Goal: Contribute content: Contribute content

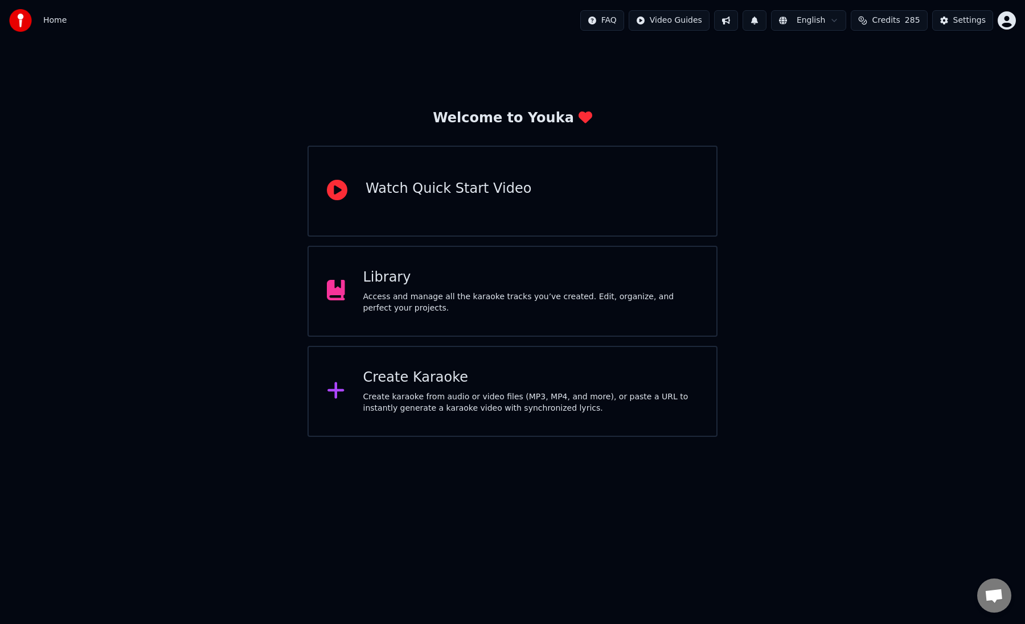
click at [566, 268] on div "Library Access and manage all the karaoke tracks you’ve created. Edit, organize…" at bounding box center [512, 291] width 410 height 91
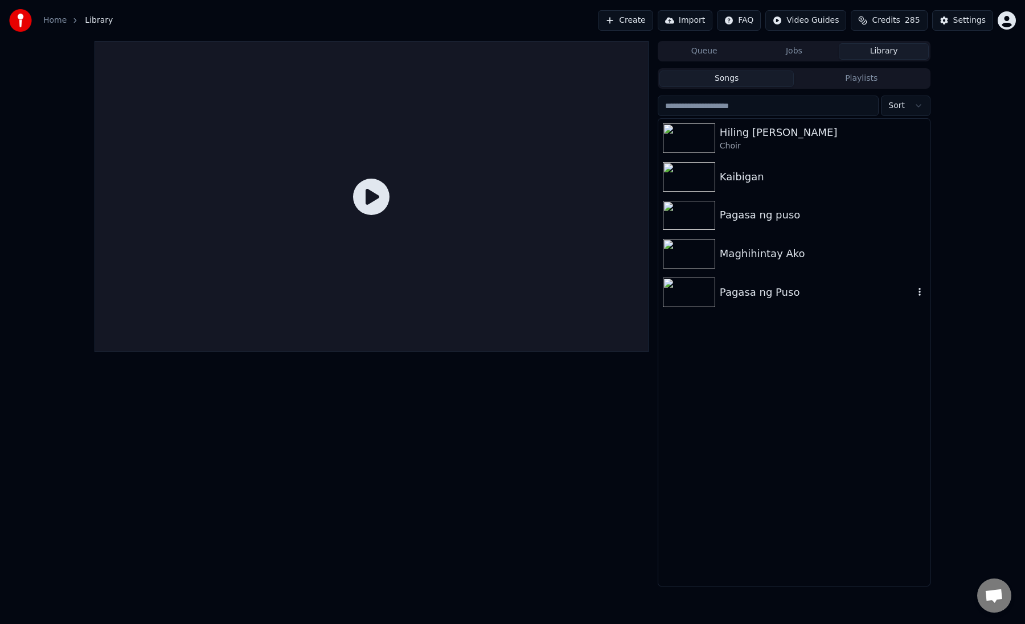
click at [775, 303] on div "Pagasa ng Puso" at bounding box center [794, 292] width 272 height 39
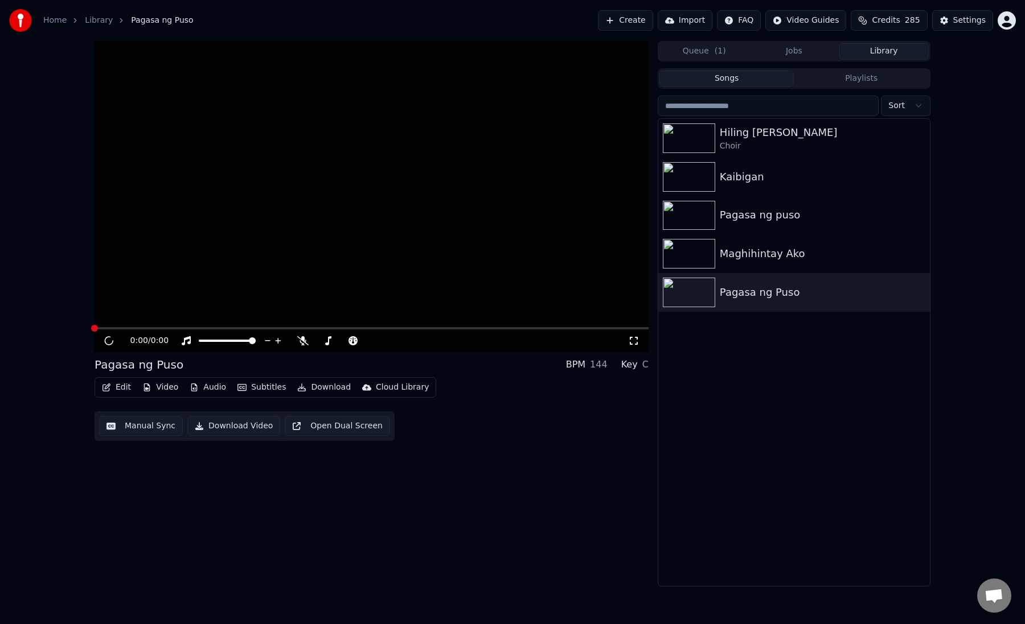
click at [115, 388] on button "Edit" at bounding box center [116, 388] width 38 height 16
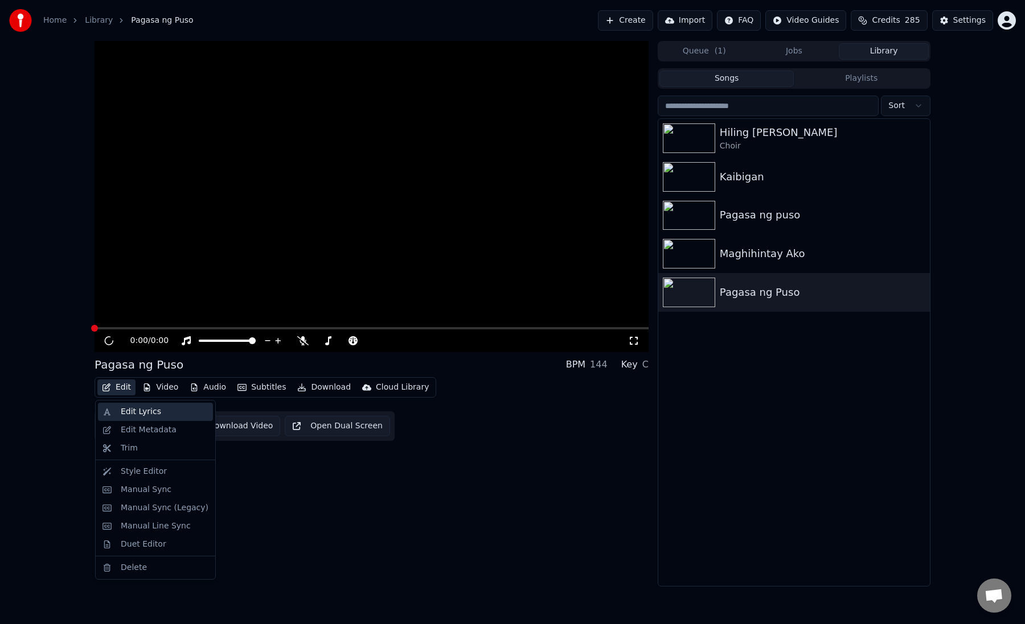
click at [149, 408] on div "Edit Lyrics" at bounding box center [141, 411] width 40 height 11
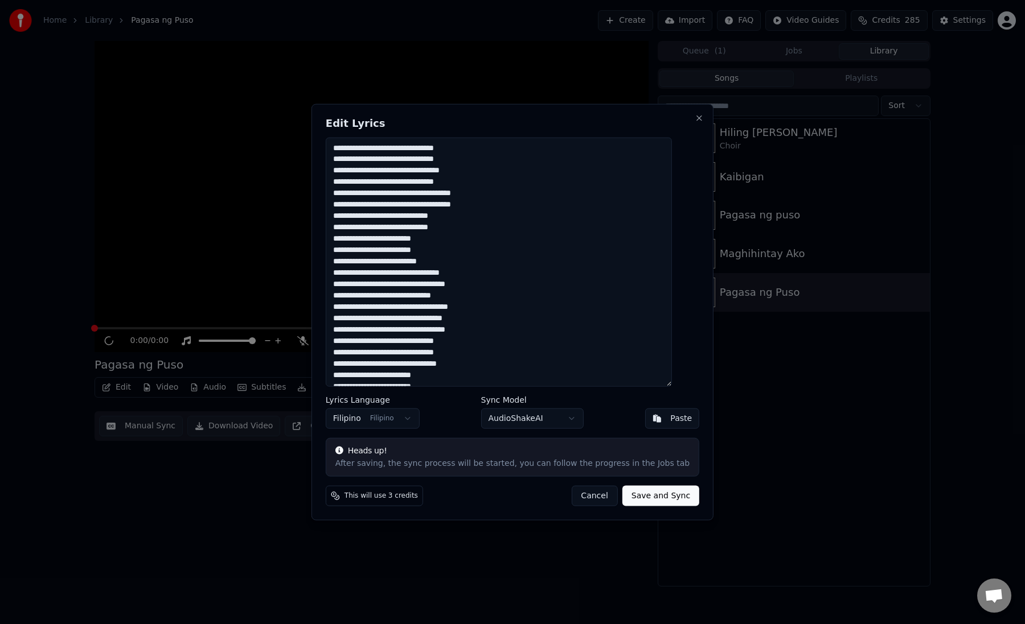
scroll to position [125, 0]
click at [584, 501] on button "Cancel" at bounding box center [594, 496] width 46 height 20
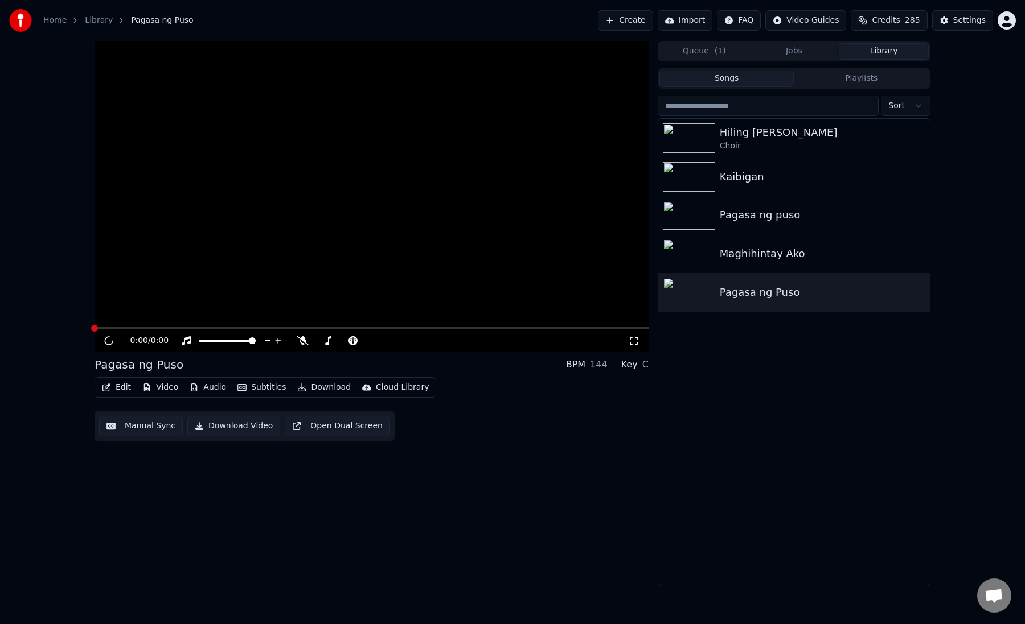
click at [118, 389] on button "Edit" at bounding box center [116, 388] width 38 height 16
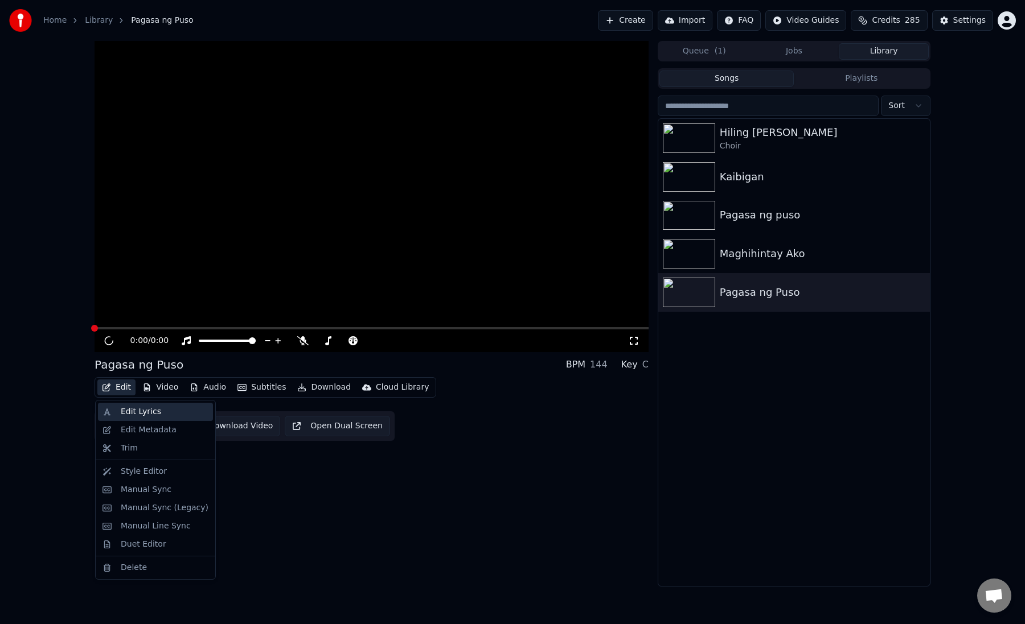
click at [126, 412] on div "Edit Lyrics" at bounding box center [141, 411] width 40 height 11
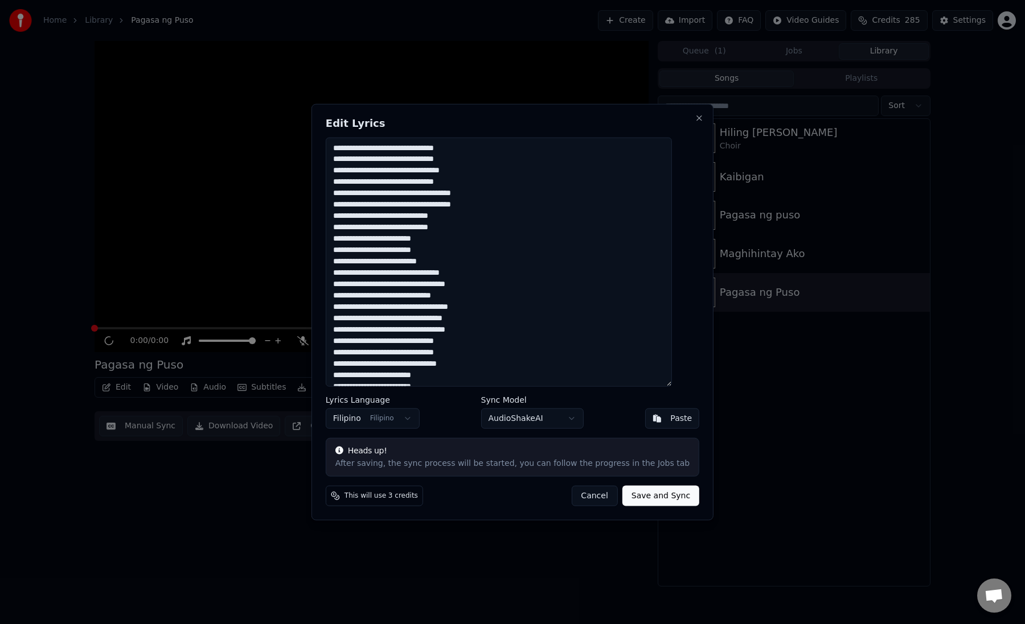
click at [577, 495] on button "Cancel" at bounding box center [594, 496] width 46 height 20
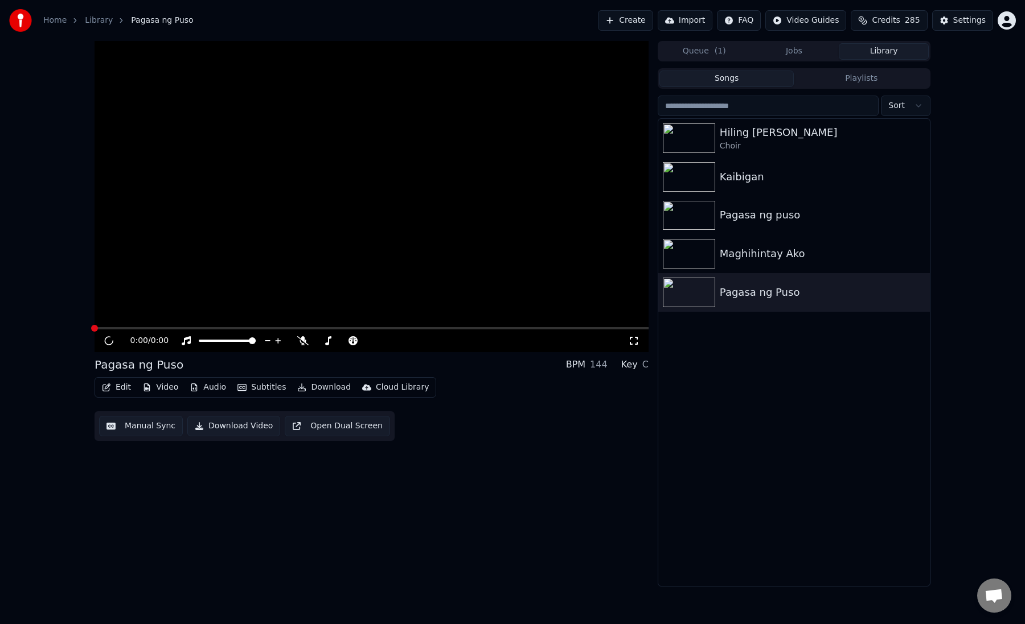
click at [1016, 25] on div "Home Library Pagasa ng Puso Create Import FAQ Video Guides Credits 285 Settings" at bounding box center [512, 20] width 1025 height 41
click at [1002, 19] on html "Home Library Pagasa ng Puso Create Import FAQ Video Guides Credits 285 Settings…" at bounding box center [512, 312] width 1025 height 624
click at [975, 21] on html "Home Library Pagasa ng Puso Create Import FAQ Video Guides Credits 285 Settings…" at bounding box center [512, 312] width 1025 height 624
click at [975, 21] on div "Settings" at bounding box center [969, 20] width 32 height 11
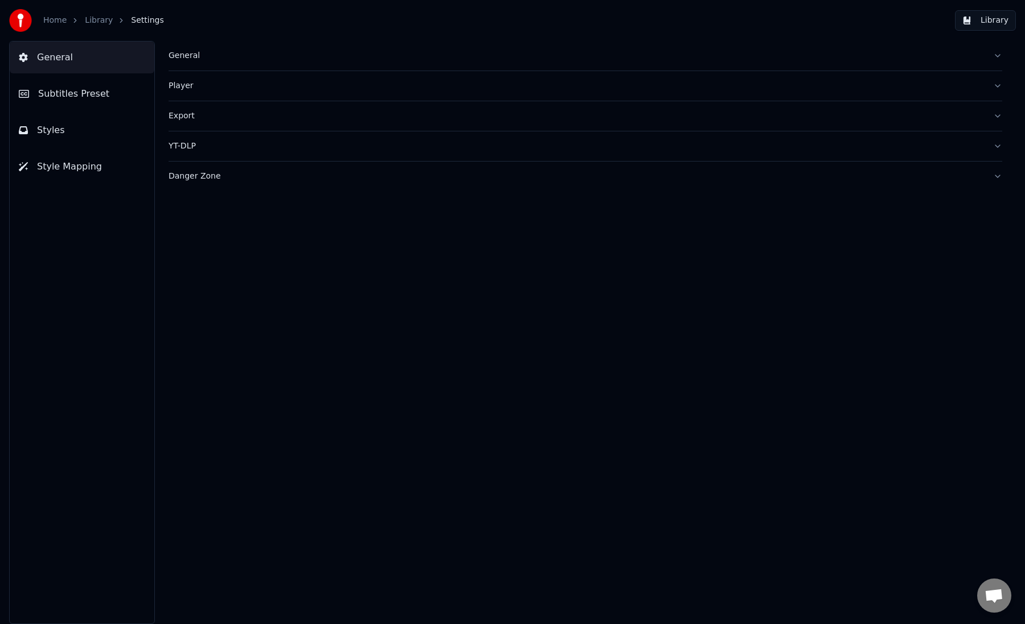
click at [74, 101] on button "Subtitles Preset" at bounding box center [82, 94] width 145 height 32
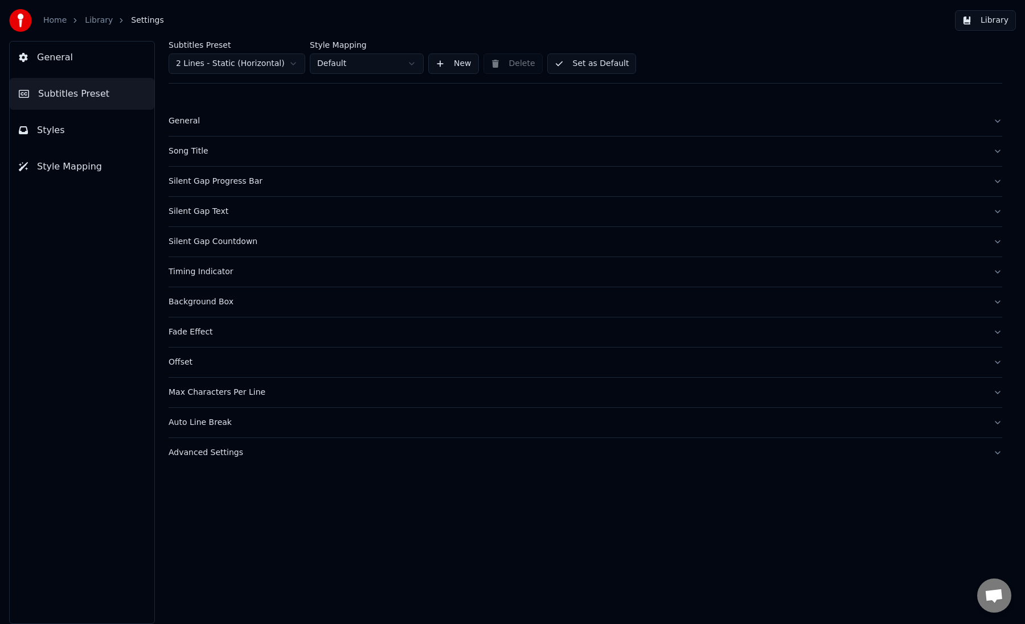
click at [250, 155] on div "Song Title" at bounding box center [575, 151] width 815 height 11
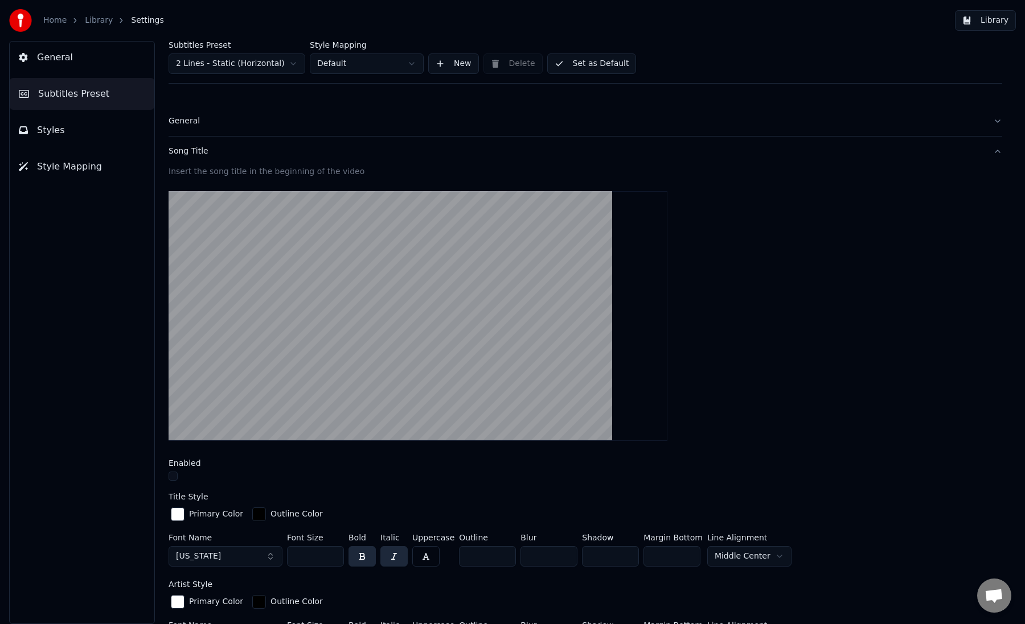
click at [250, 155] on div "Song Title" at bounding box center [575, 151] width 815 height 11
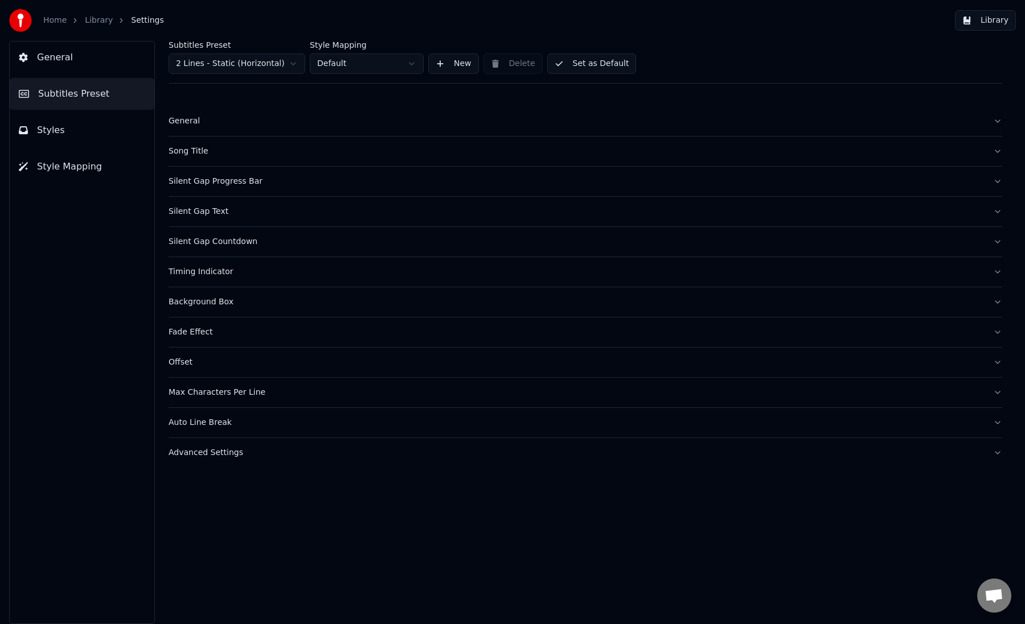
click at [434, 268] on div "Timing Indicator" at bounding box center [575, 271] width 815 height 11
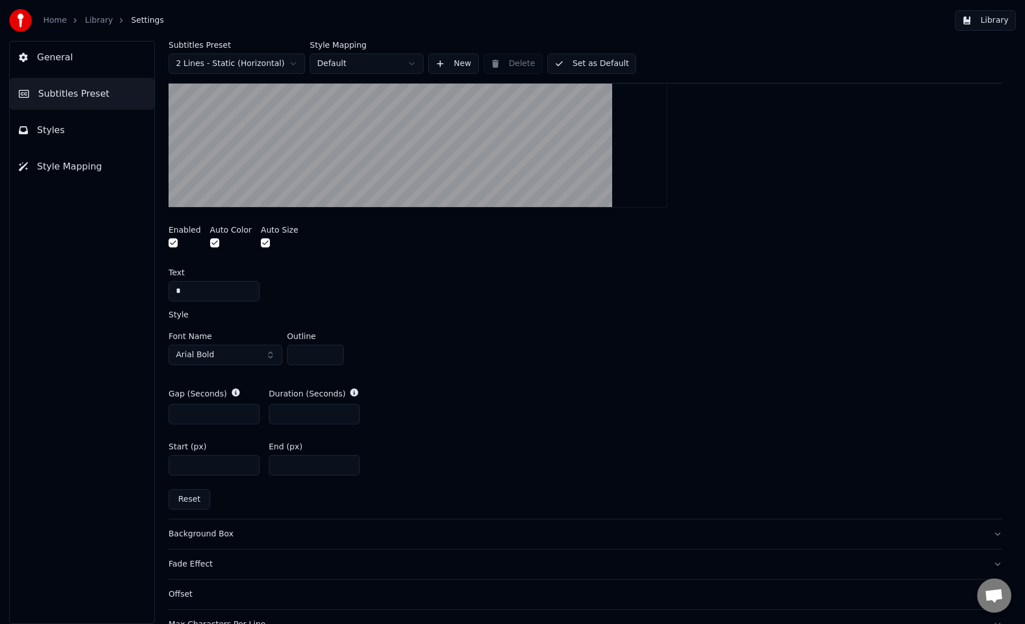
scroll to position [438, 0]
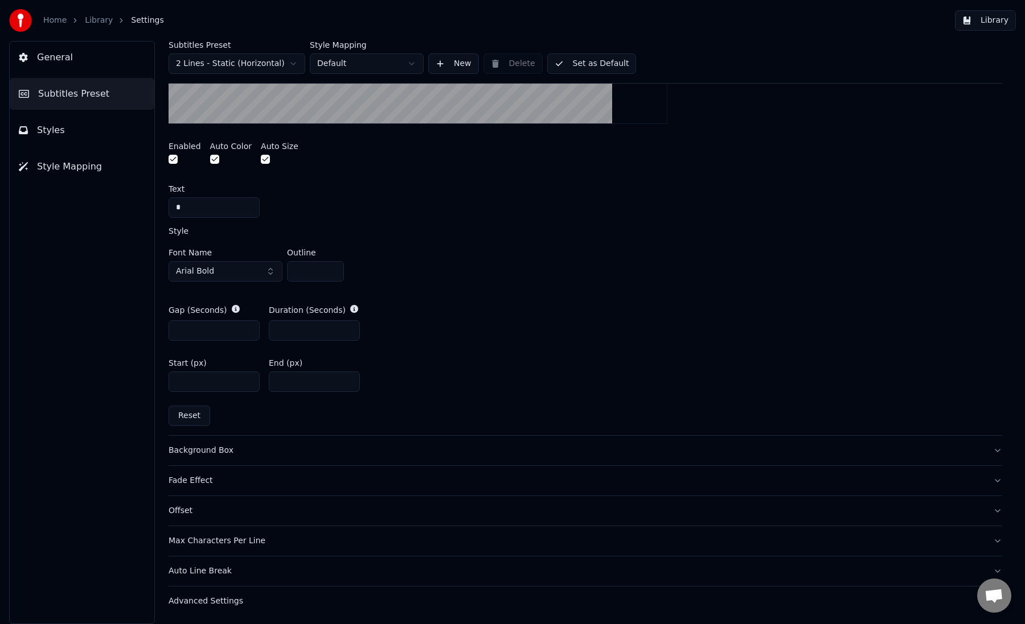
click at [187, 479] on div "Fade Effect" at bounding box center [575, 480] width 815 height 11
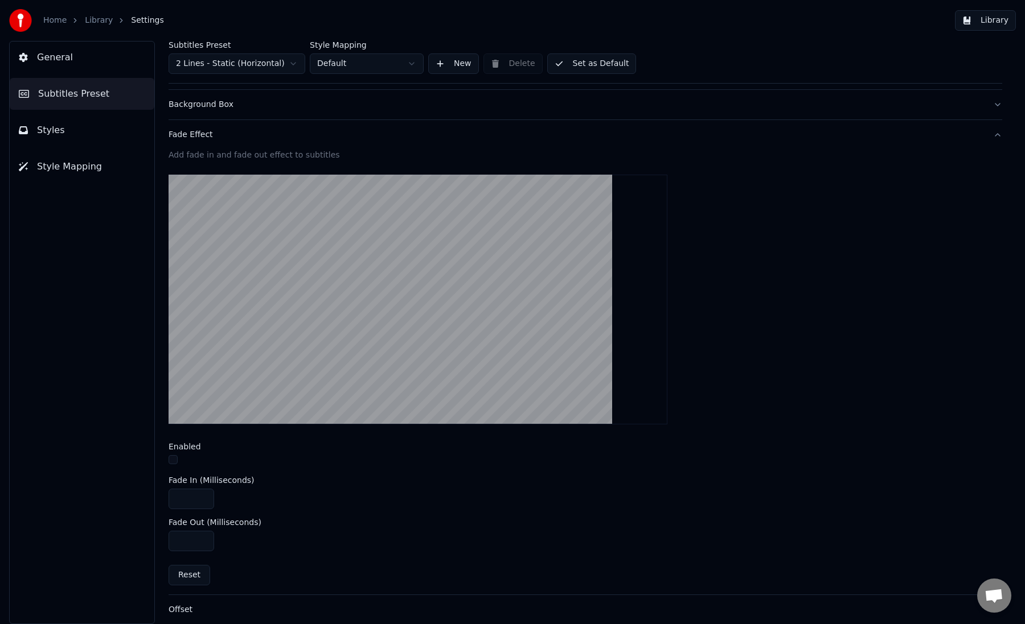
scroll to position [191, 0]
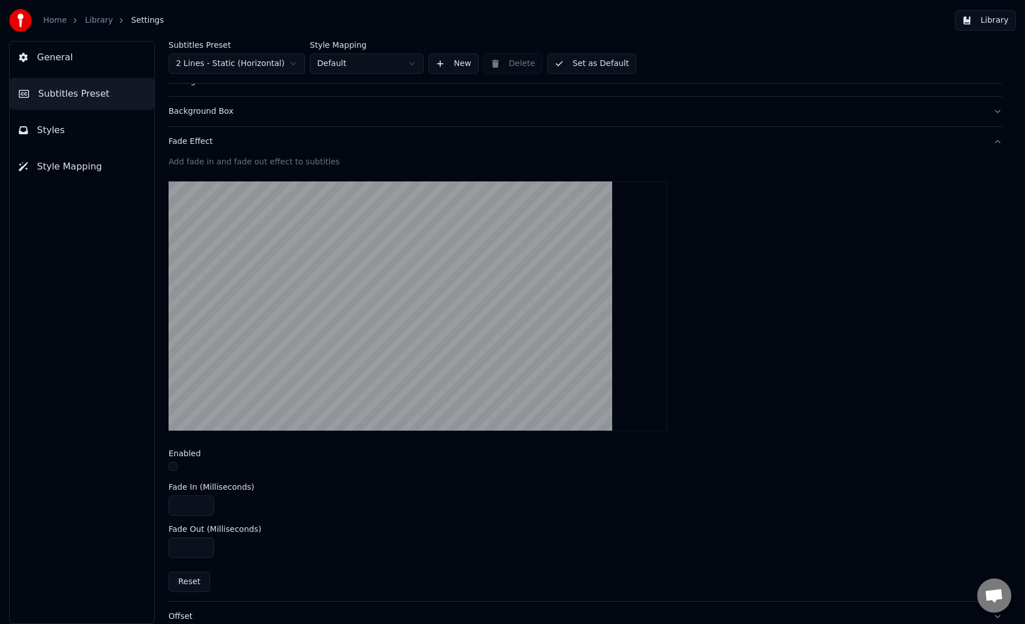
click at [253, 104] on button "Background Box" at bounding box center [584, 112] width 833 height 30
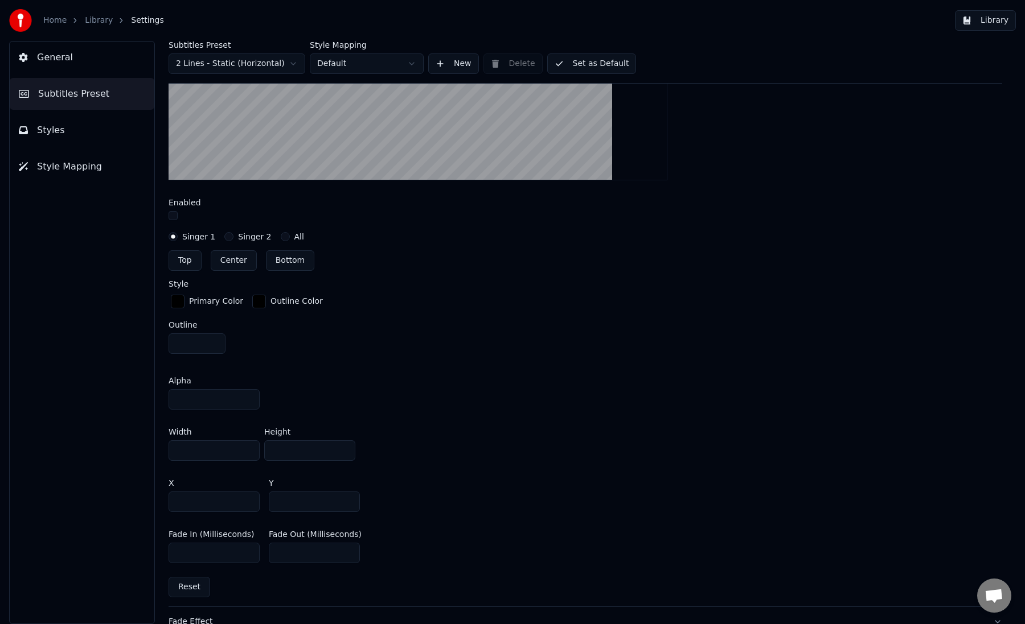
scroll to position [552, 0]
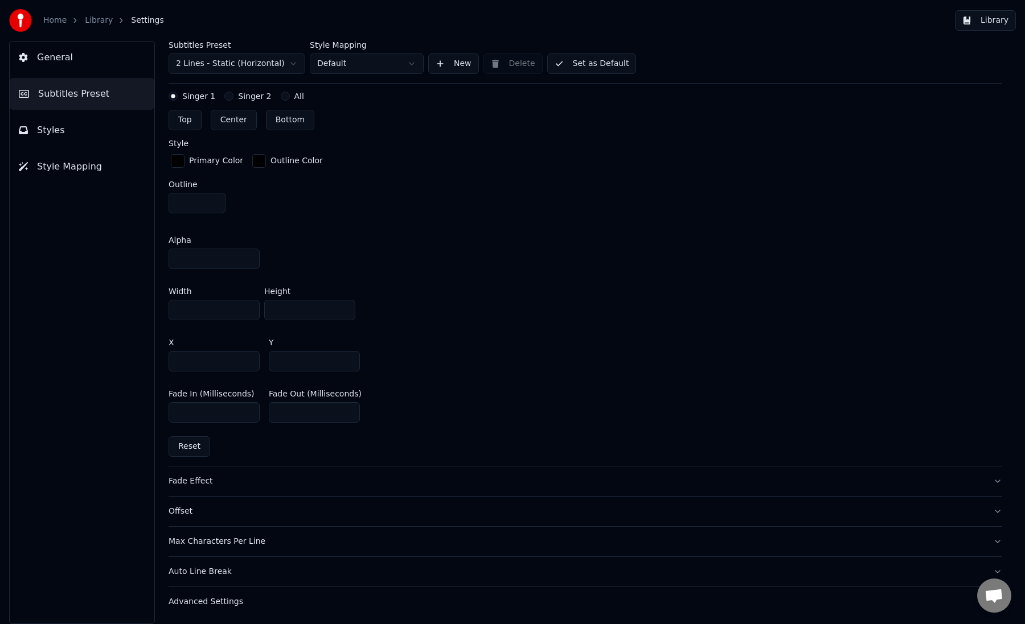
click at [524, 566] on div "Auto Line Break" at bounding box center [575, 571] width 815 height 11
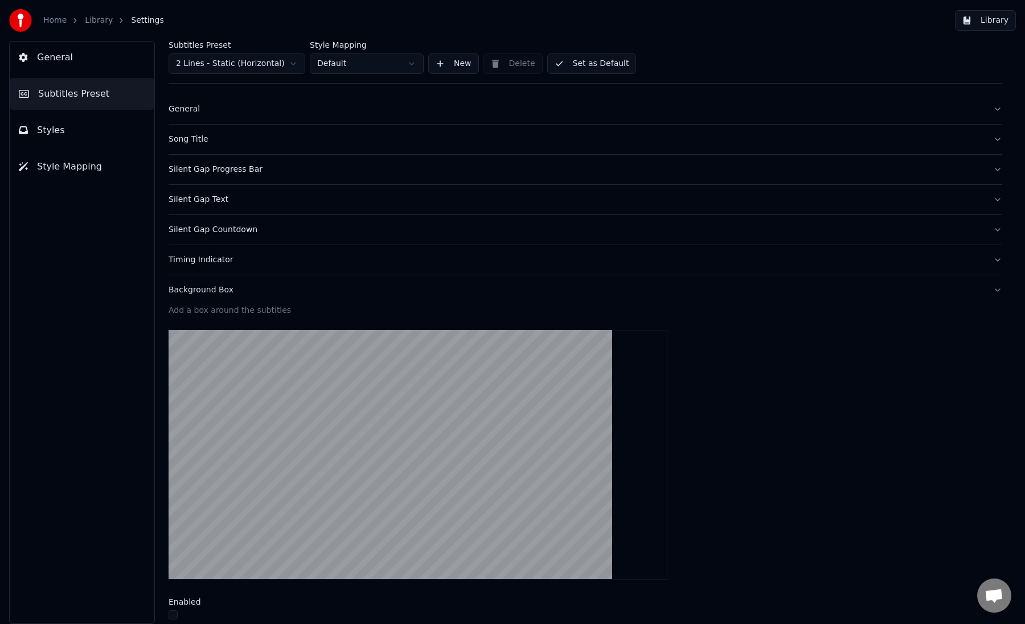
scroll to position [0, 0]
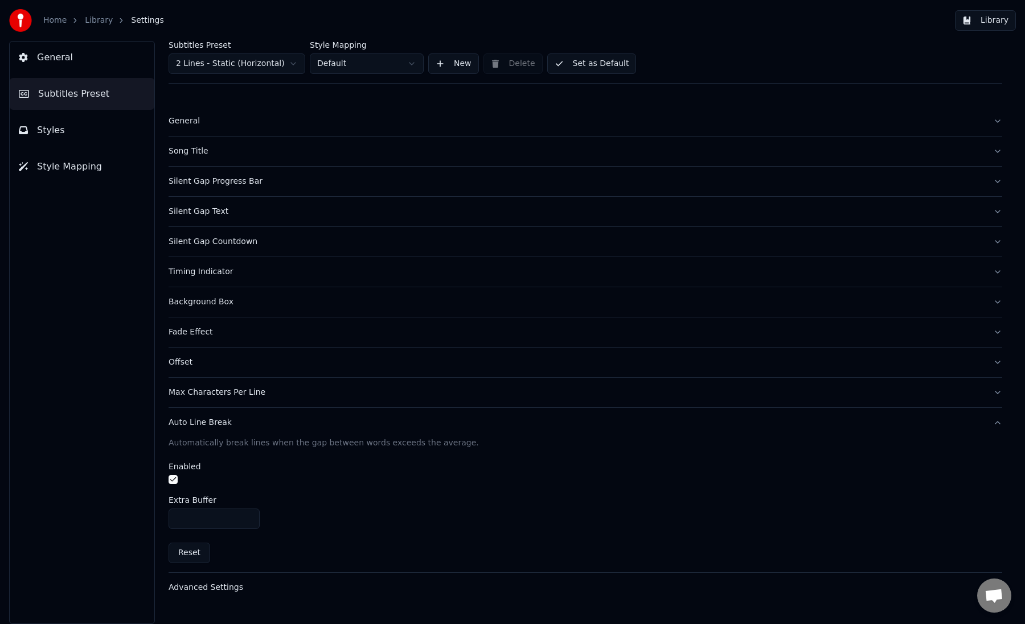
click at [192, 393] on div "Max Characters Per Line" at bounding box center [575, 392] width 815 height 11
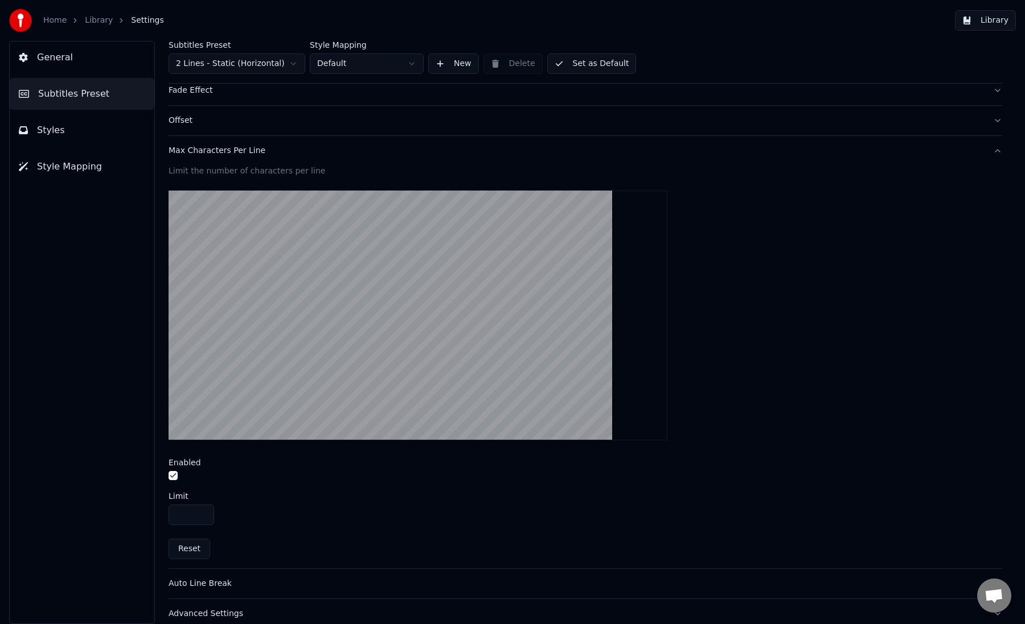
scroll to position [236, 0]
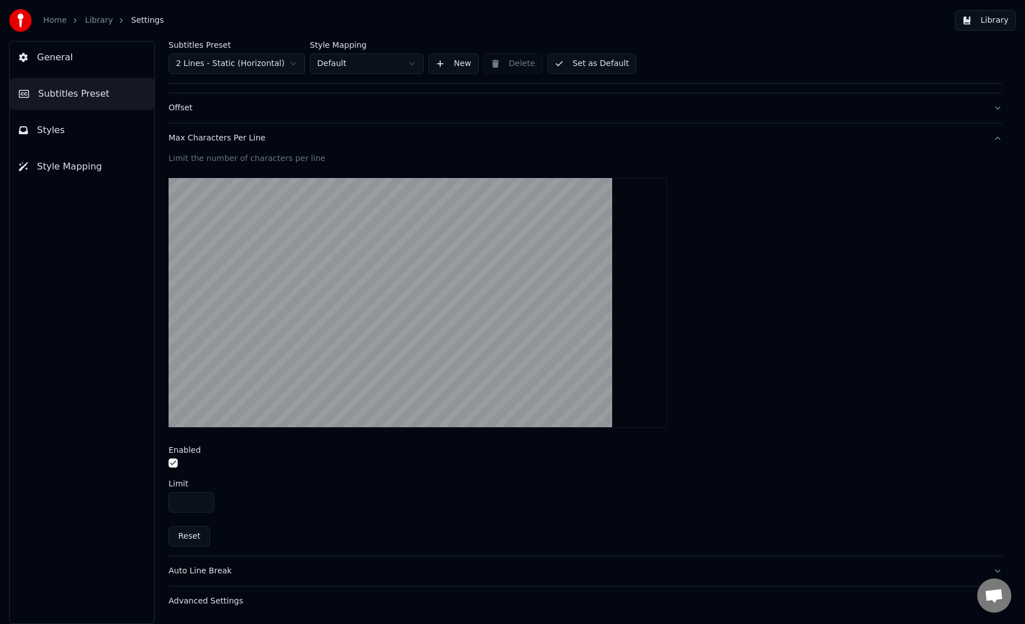
click at [220, 577] on button "Auto Line Break" at bounding box center [584, 572] width 833 height 30
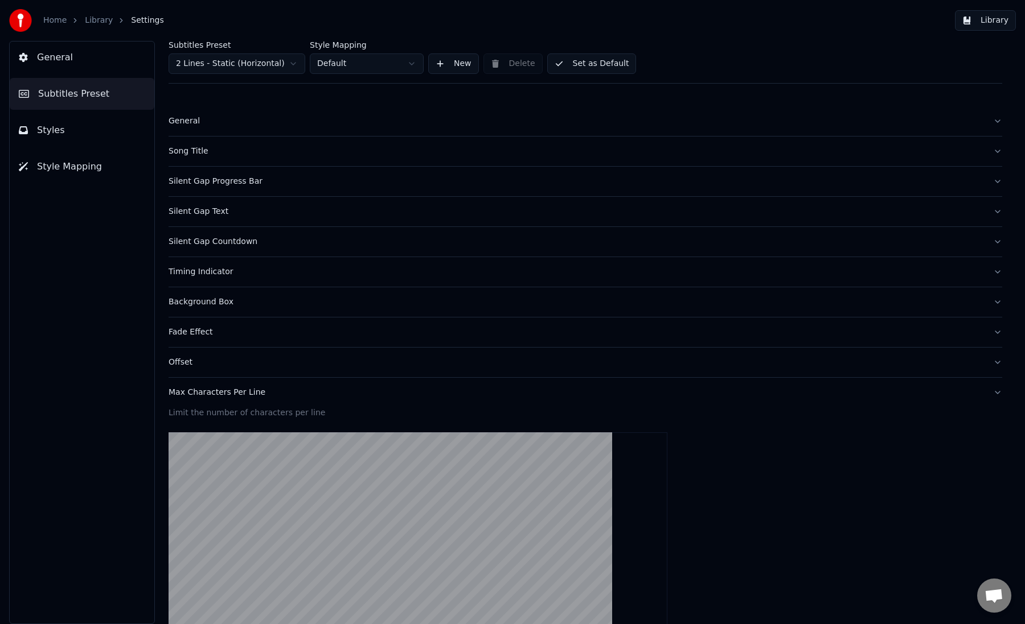
scroll to position [0, 0]
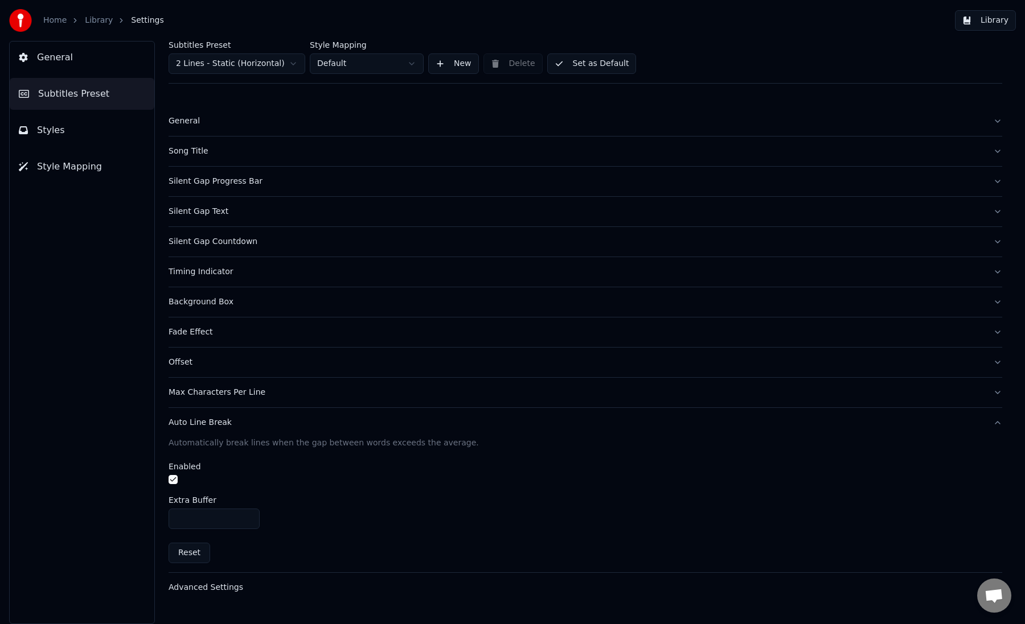
click at [188, 558] on button "Reset" at bounding box center [189, 553] width 42 height 20
click at [182, 553] on button "Reset" at bounding box center [189, 553] width 42 height 20
click at [224, 422] on div "Auto Line Break" at bounding box center [575, 422] width 815 height 11
click at [256, 57] on html "Home Library Settings Library General Subtitles Preset Styles Style Mapping Sub…" at bounding box center [512, 312] width 1025 height 624
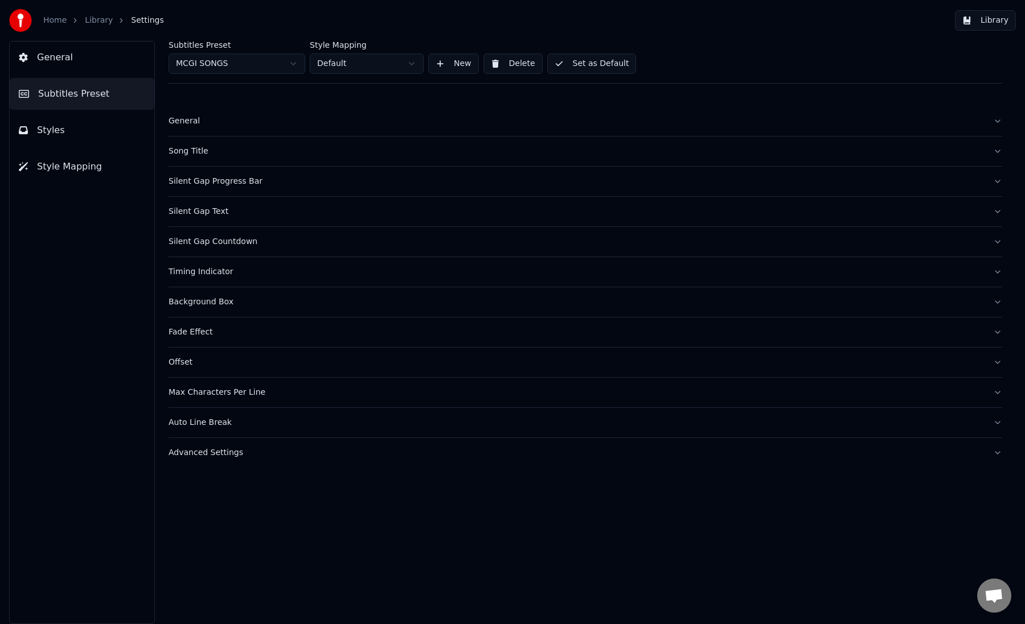
click at [969, 27] on button "Library" at bounding box center [985, 20] width 61 height 20
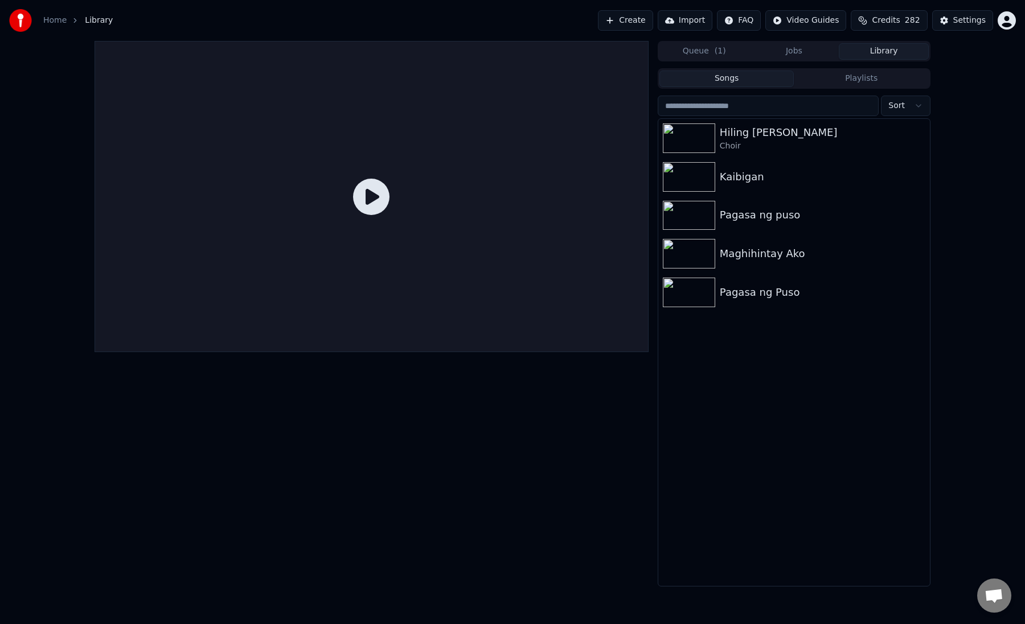
click at [528, 23] on div "Home Library Create Import FAQ Video Guides Credits 282 Settings" at bounding box center [512, 20] width 1025 height 41
click at [60, 19] on link "Home" at bounding box center [54, 20] width 23 height 11
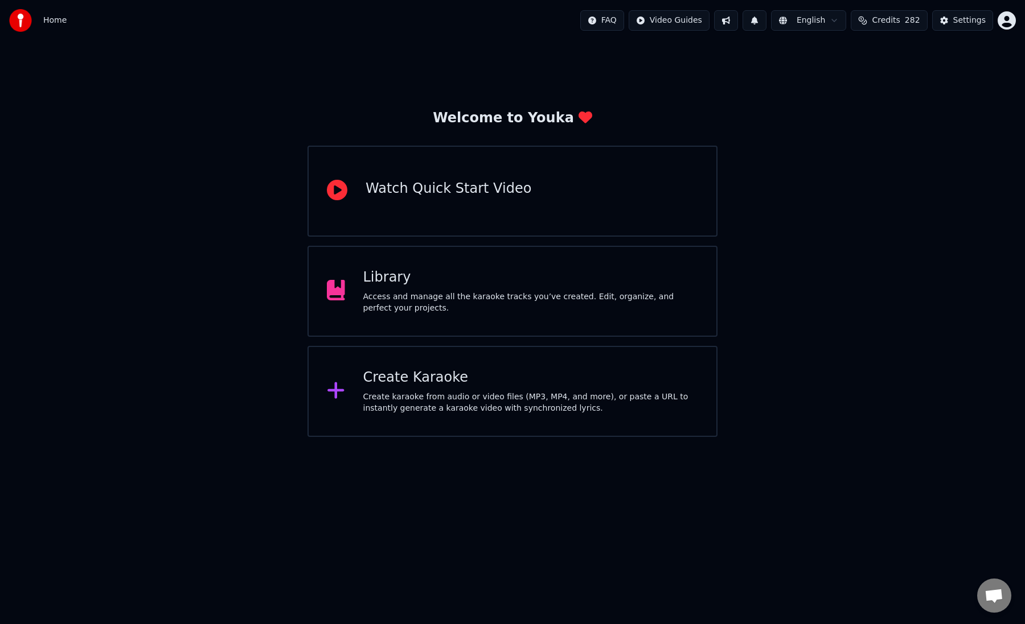
click at [527, 387] on div "Create Karaoke" at bounding box center [530, 378] width 335 height 18
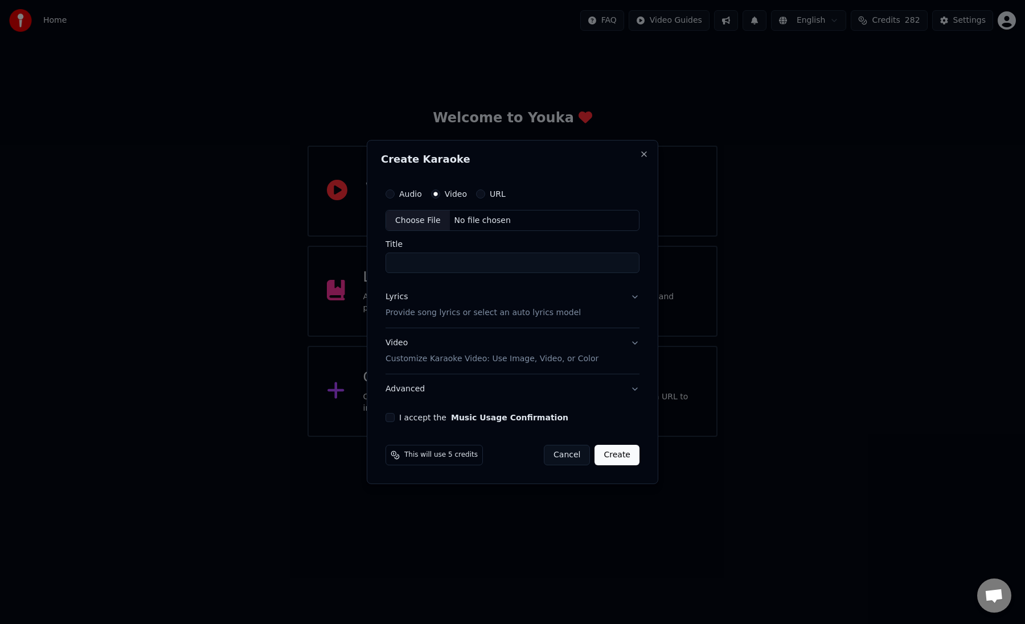
click at [500, 380] on button "Advanced" at bounding box center [512, 390] width 254 height 30
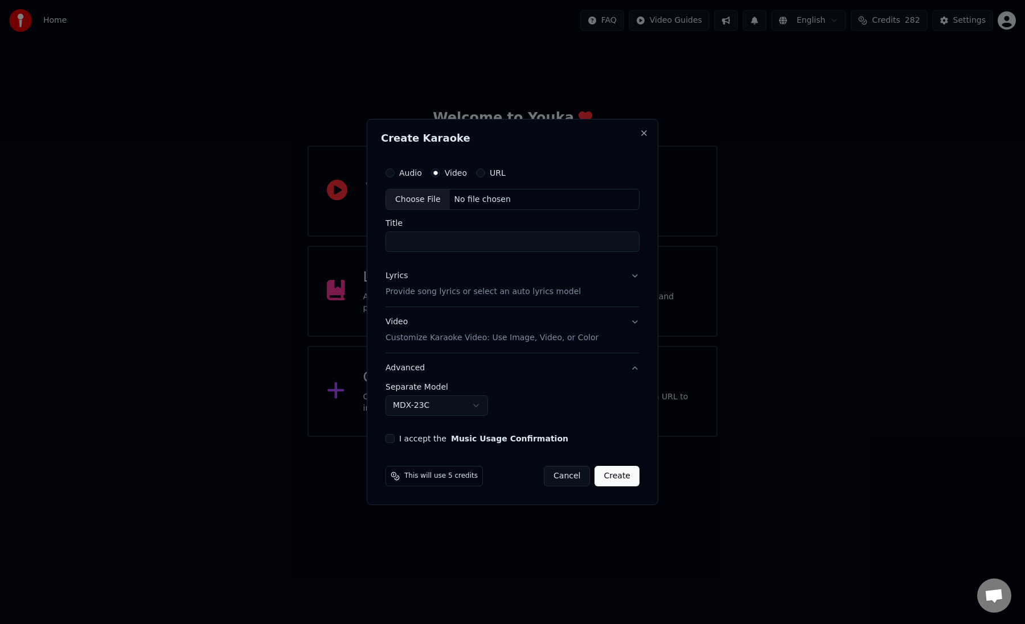
click at [495, 370] on button "Advanced" at bounding box center [512, 368] width 254 height 30
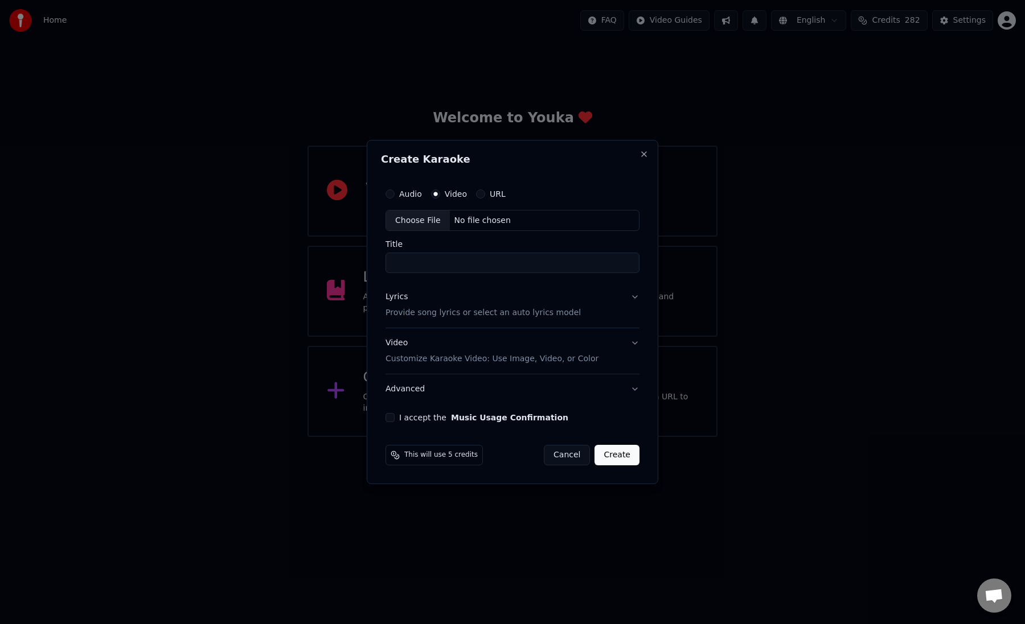
click at [494, 345] on div "Video Customize Karaoke Video: Use Image, Video, or Color" at bounding box center [491, 351] width 213 height 27
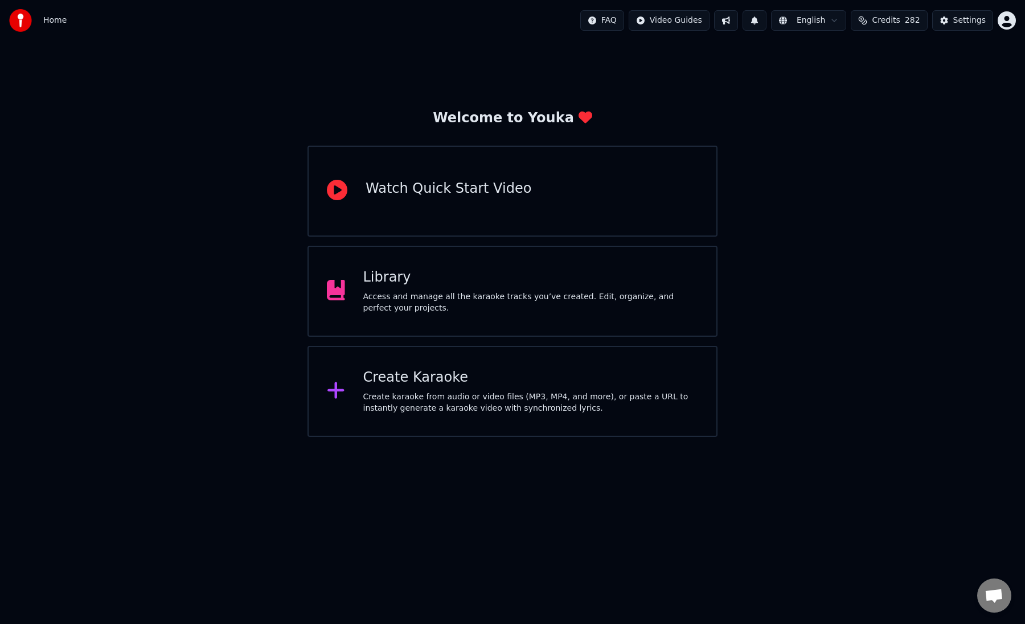
click at [557, 417] on div "Create Karaoke Create karaoke from audio or video files (MP3, MP4, and more), o…" at bounding box center [512, 391] width 410 height 91
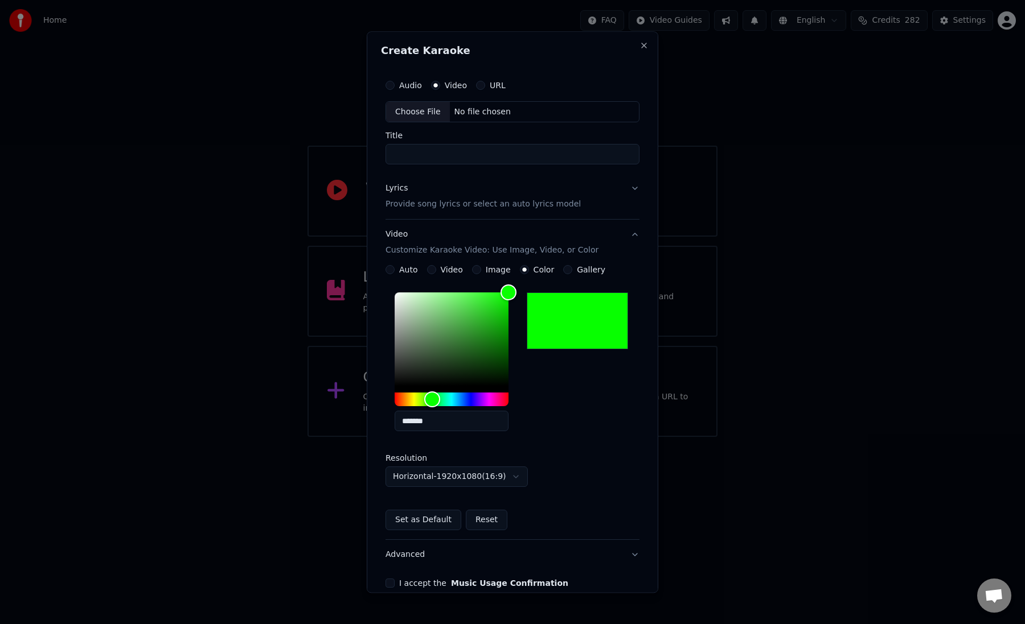
click at [416, 108] on div "Choose File" at bounding box center [418, 112] width 64 height 20
type input "**********"
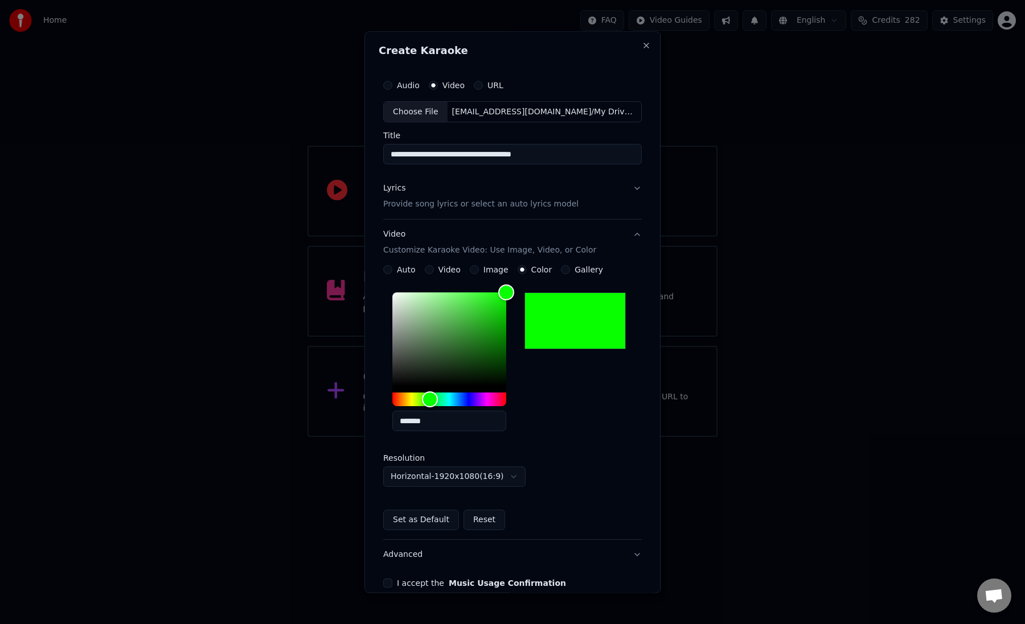
click at [494, 186] on div "Lyrics Provide song lyrics or select an auto lyrics model" at bounding box center [480, 196] width 195 height 27
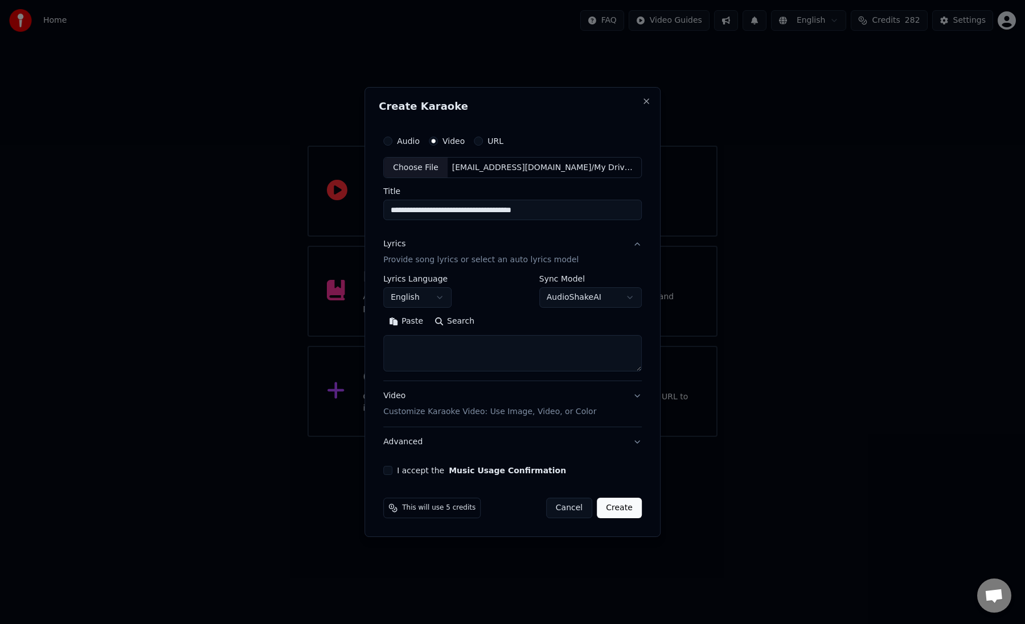
click at [454, 357] on textarea at bounding box center [512, 354] width 258 height 36
paste textarea "**********"
type textarea "**********"
click at [475, 400] on div "Video Customize Karaoke Video: Use Image, Video, or Color" at bounding box center [489, 404] width 213 height 27
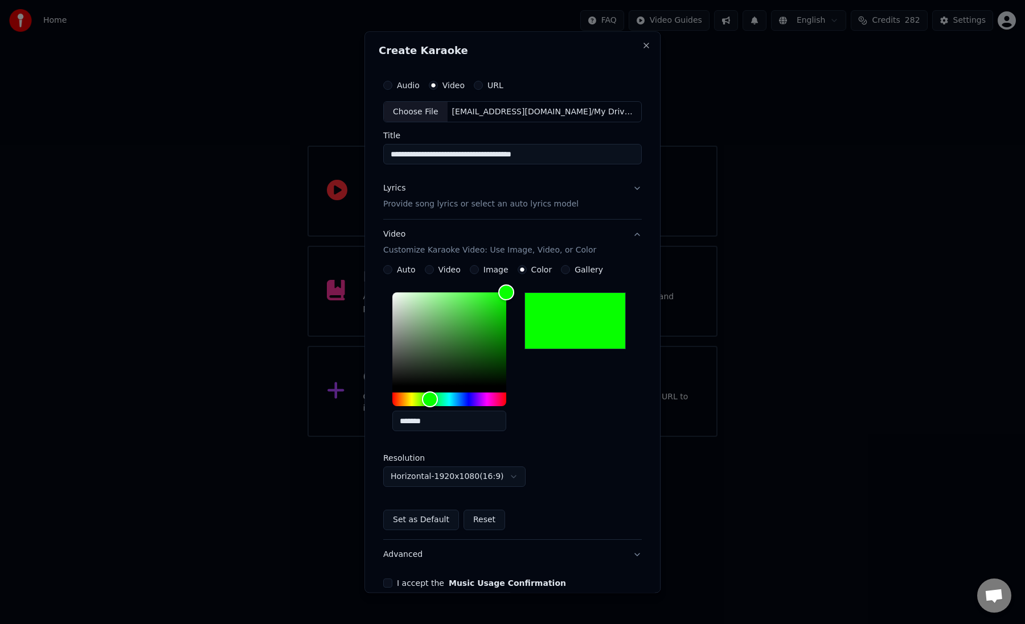
click at [630, 240] on button "Video Customize Karaoke Video: Use Image, Video, or Color" at bounding box center [512, 243] width 258 height 46
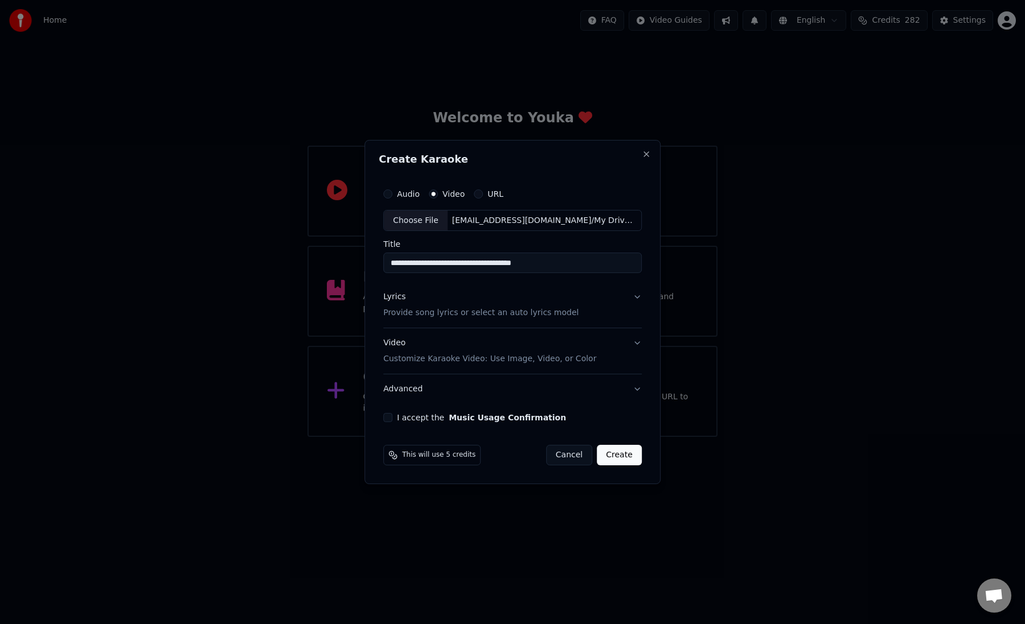
click at [387, 419] on button "I accept the Music Usage Confirmation" at bounding box center [387, 417] width 9 height 9
click at [627, 459] on button "Create" at bounding box center [619, 455] width 45 height 20
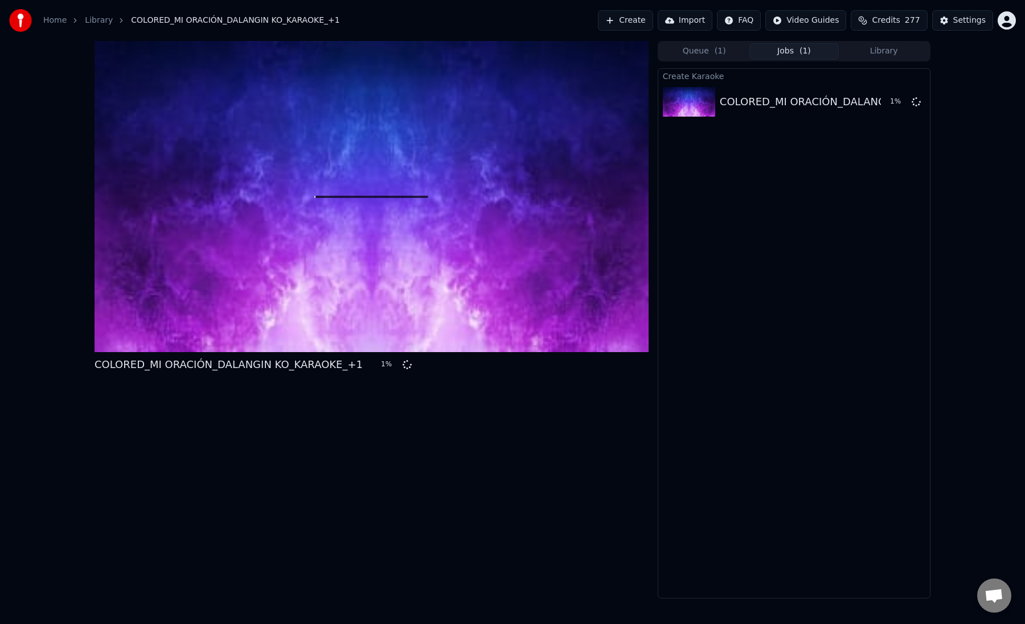
click at [721, 50] on span "( 1 )" at bounding box center [719, 51] width 11 height 11
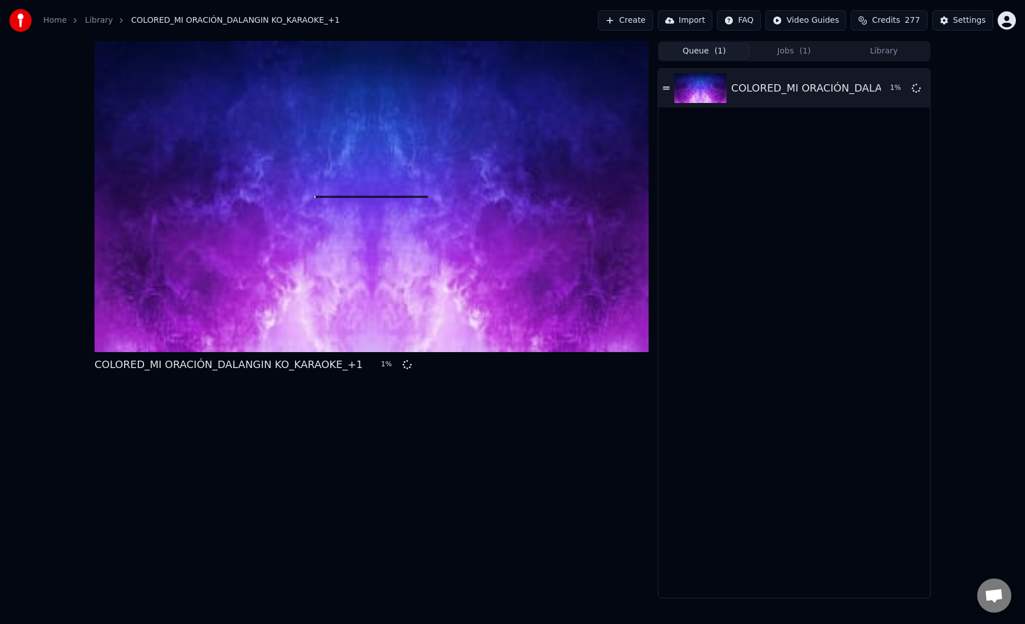
click at [775, 50] on button "Jobs ( 1 )" at bounding box center [794, 51] width 90 height 17
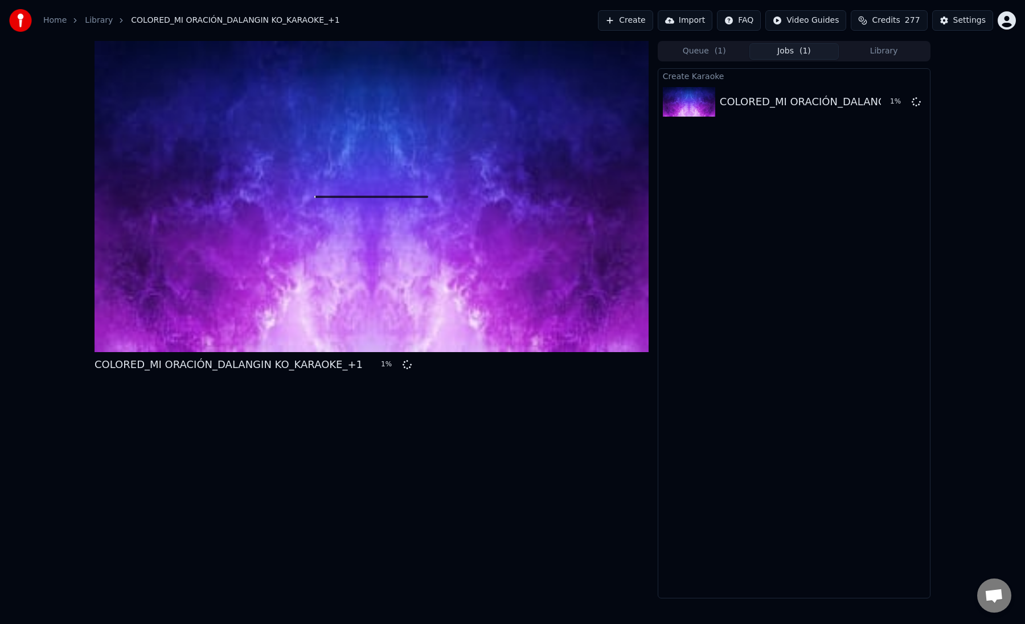
click at [891, 50] on button "Library" at bounding box center [883, 51] width 90 height 17
click at [801, 49] on span "( 1 )" at bounding box center [804, 51] width 11 height 11
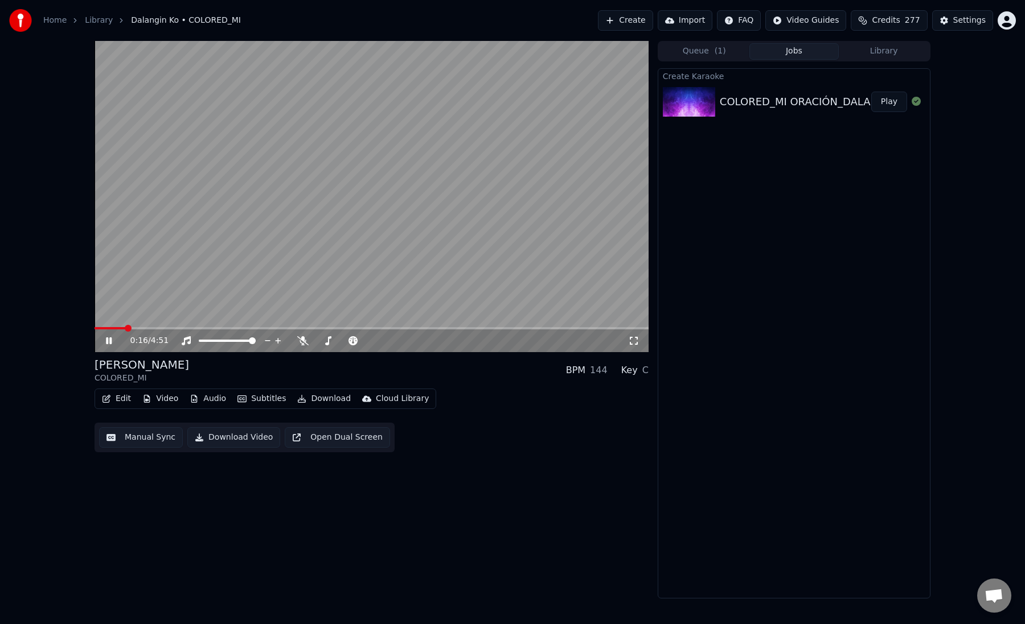
click at [221, 278] on video at bounding box center [371, 196] width 554 height 311
click at [300, 344] on icon at bounding box center [302, 340] width 11 height 9
click at [225, 326] on video at bounding box center [371, 196] width 554 height 311
click at [226, 327] on span at bounding box center [371, 328] width 554 height 2
click at [258, 315] on video at bounding box center [371, 196] width 554 height 311
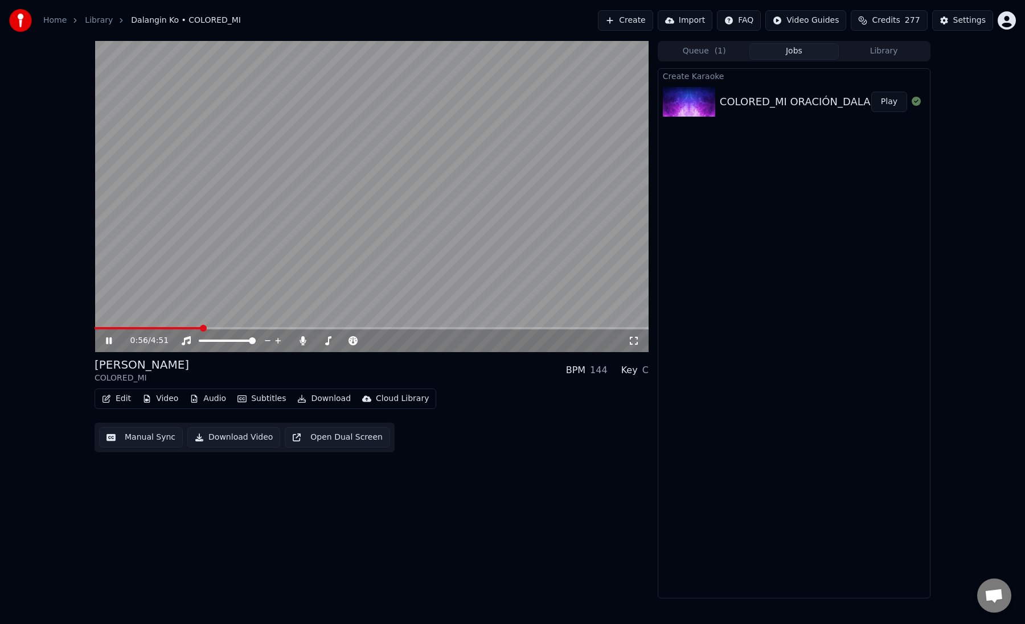
click at [200, 328] on span at bounding box center [147, 328] width 106 height 2
click at [215, 302] on video at bounding box center [371, 196] width 554 height 311
click at [253, 216] on video at bounding box center [371, 196] width 554 height 311
click at [253, 214] on video at bounding box center [371, 196] width 554 height 311
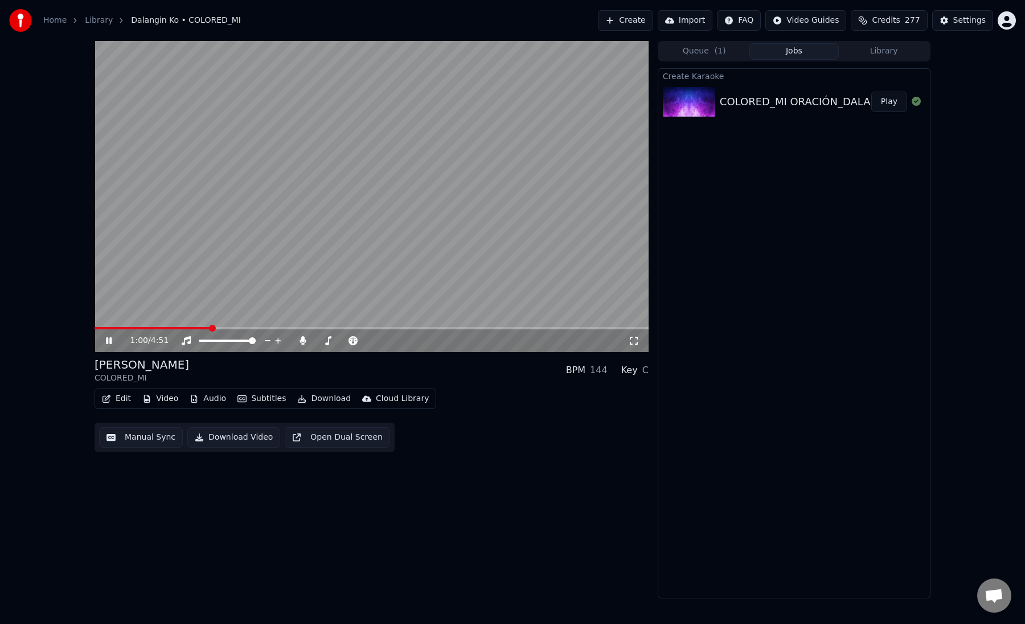
click at [256, 219] on video at bounding box center [371, 196] width 554 height 311
click at [297, 168] on video at bounding box center [371, 196] width 554 height 311
click at [314, 152] on video at bounding box center [371, 196] width 554 height 311
click at [315, 153] on video at bounding box center [371, 196] width 554 height 311
